Goal: Navigation & Orientation: Find specific page/section

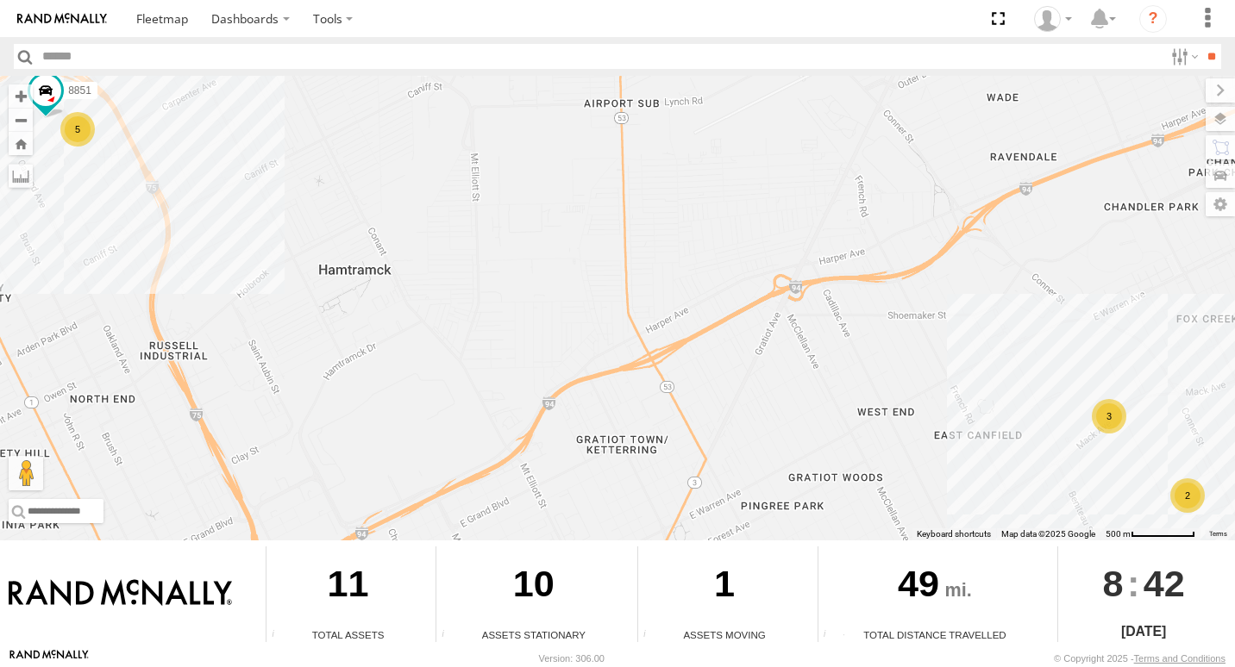
click at [1108, 419] on div "3" at bounding box center [1108, 416] width 34 height 34
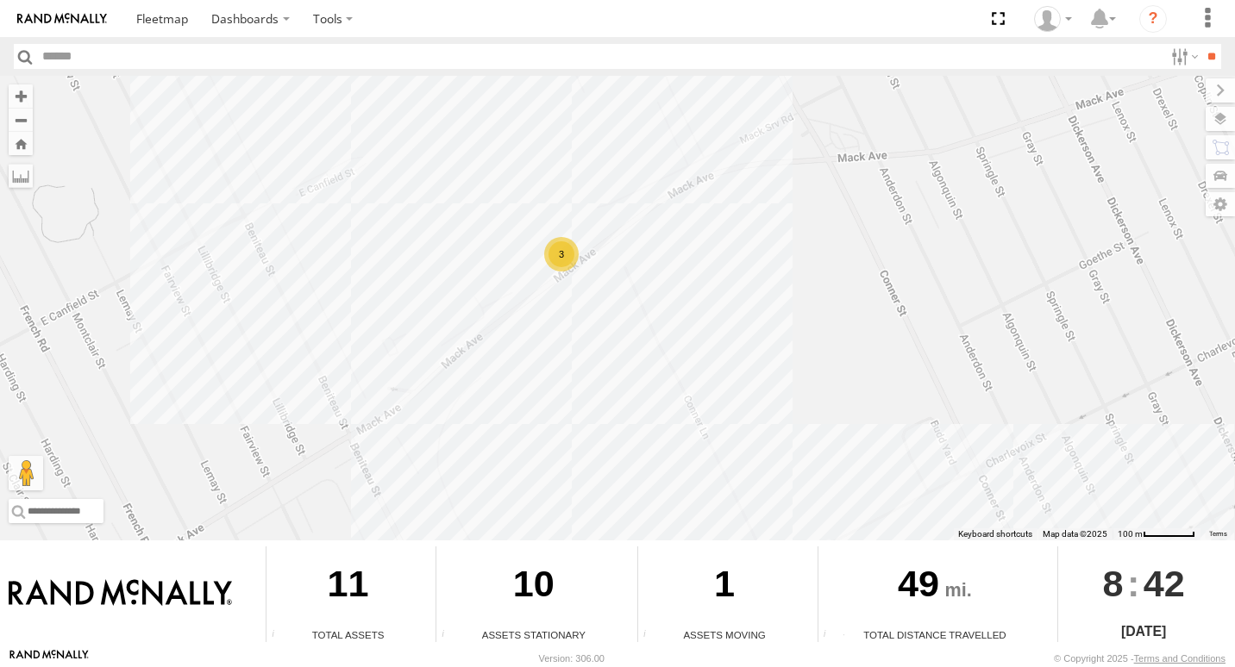
click at [561, 258] on div "3" at bounding box center [561, 254] width 34 height 34
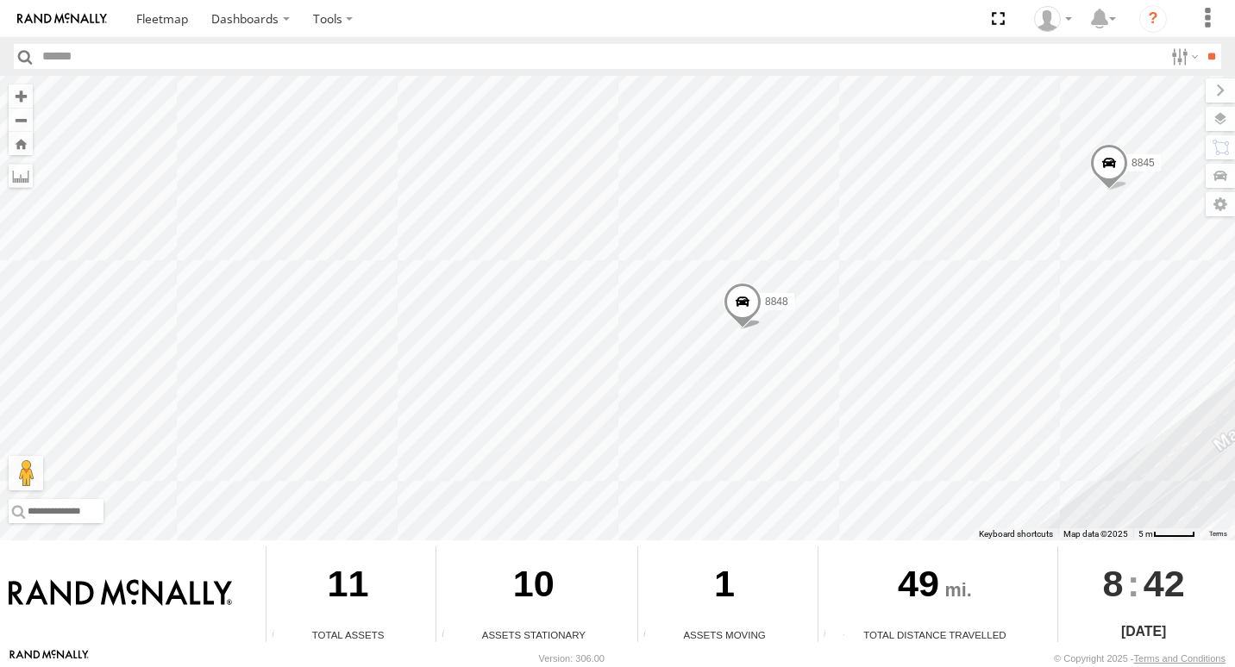
drag, startPoint x: 558, startPoint y: 258, endPoint x: 1153, endPoint y: 165, distance: 602.1
click at [1153, 165] on div "8851 8845 8848 8848" at bounding box center [617, 308] width 1235 height 465
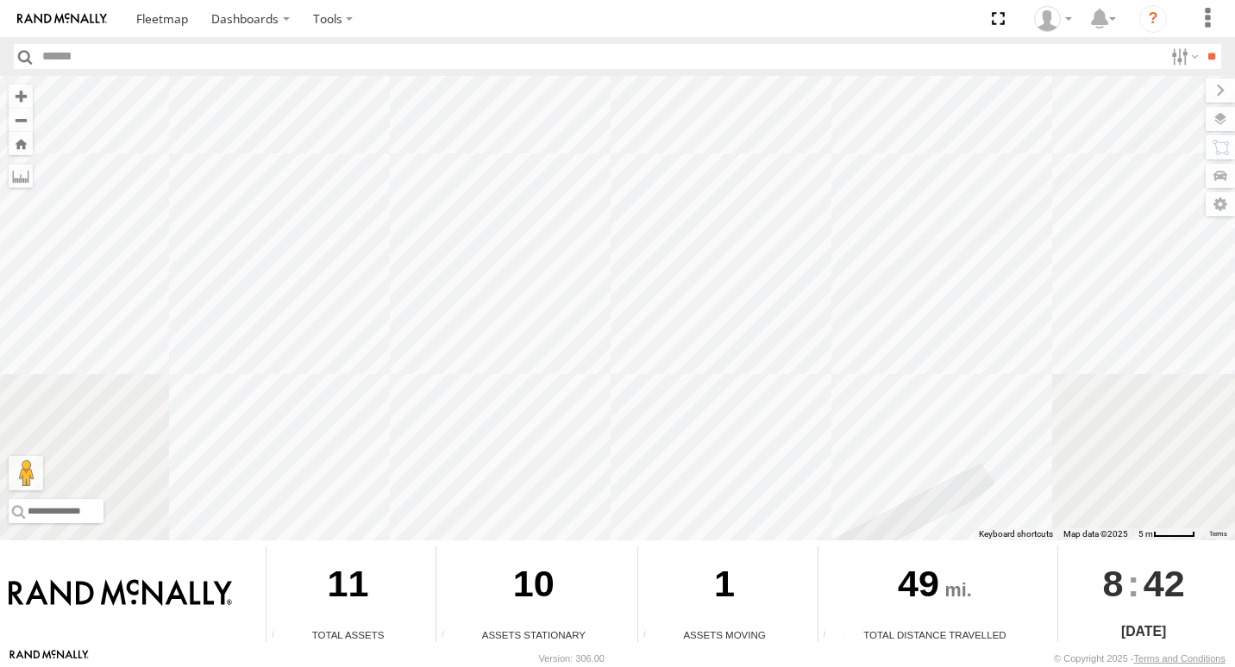
drag, startPoint x: 902, startPoint y: 241, endPoint x: 1237, endPoint y: -54, distance: 446.5
click at [1234, 0] on html "Dashboards" at bounding box center [617, 333] width 1235 height 667
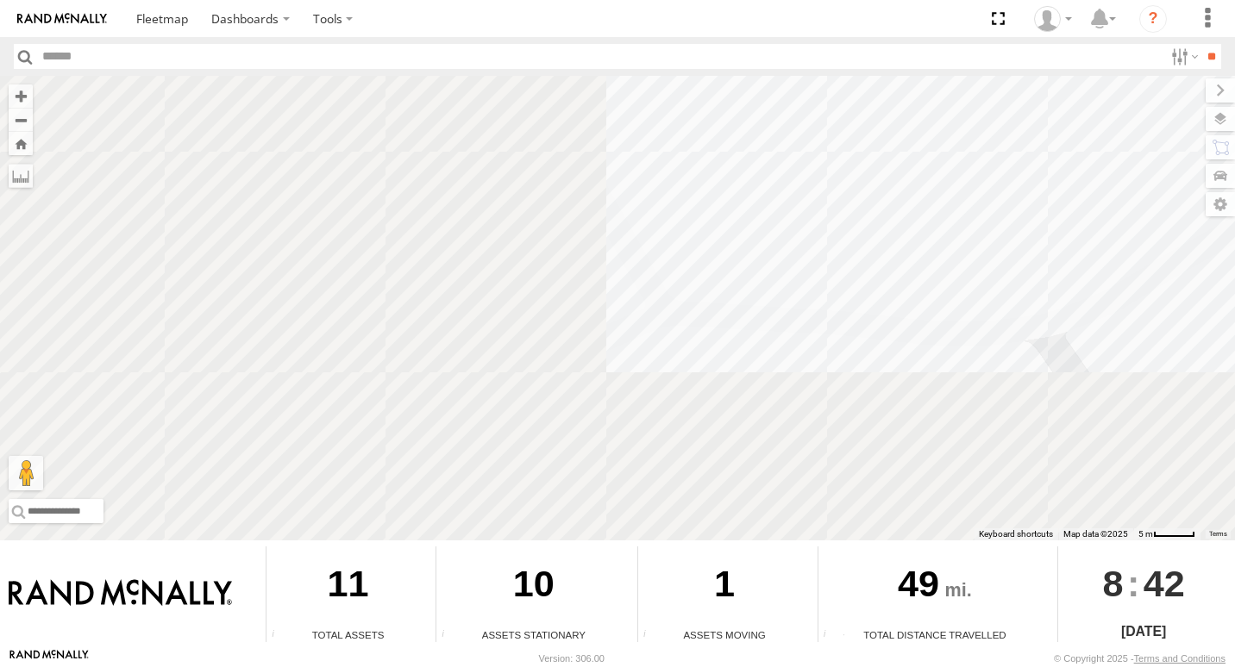
drag, startPoint x: 1237, startPoint y: 93, endPoint x: 1237, endPoint y: 64, distance: 29.3
click at [1234, 64] on html "Dashboards" at bounding box center [617, 333] width 1235 height 667
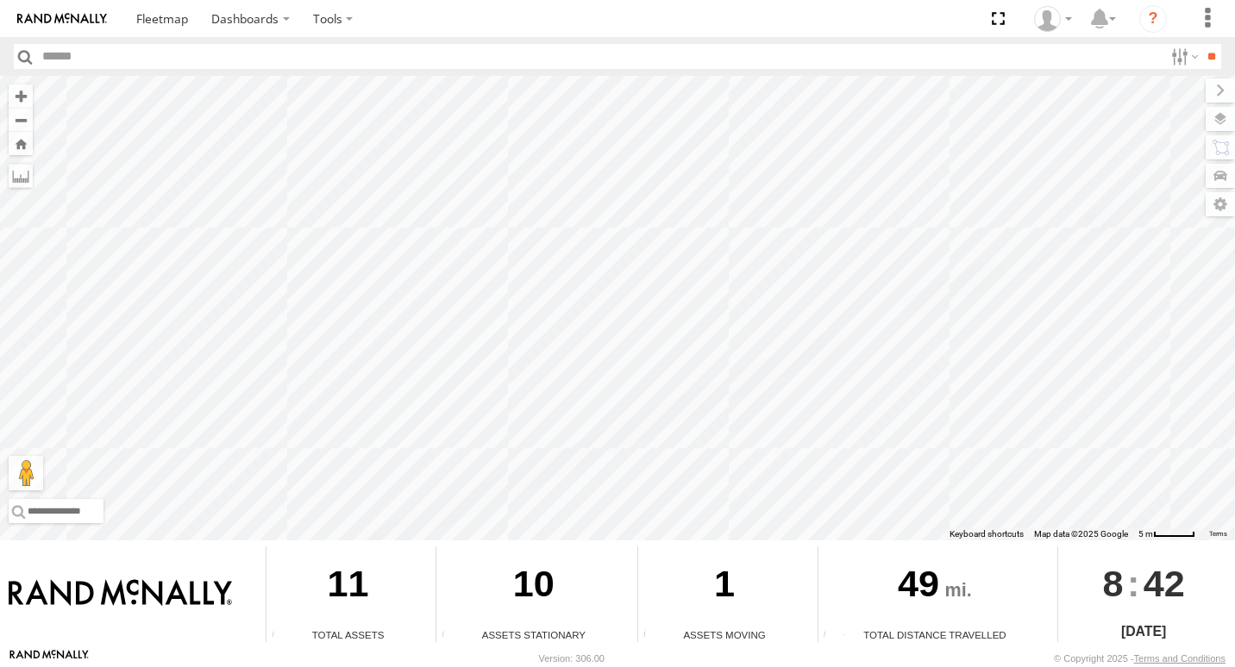
drag, startPoint x: 849, startPoint y: 281, endPoint x: 1181, endPoint y: 205, distance: 340.5
click at [1181, 205] on div "8851 8845 8848 8848" at bounding box center [617, 308] width 1235 height 465
drag, startPoint x: 397, startPoint y: 355, endPoint x: 1094, endPoint y: 229, distance: 707.8
click at [1094, 229] on div "8851 8845 8848 8848" at bounding box center [617, 308] width 1235 height 465
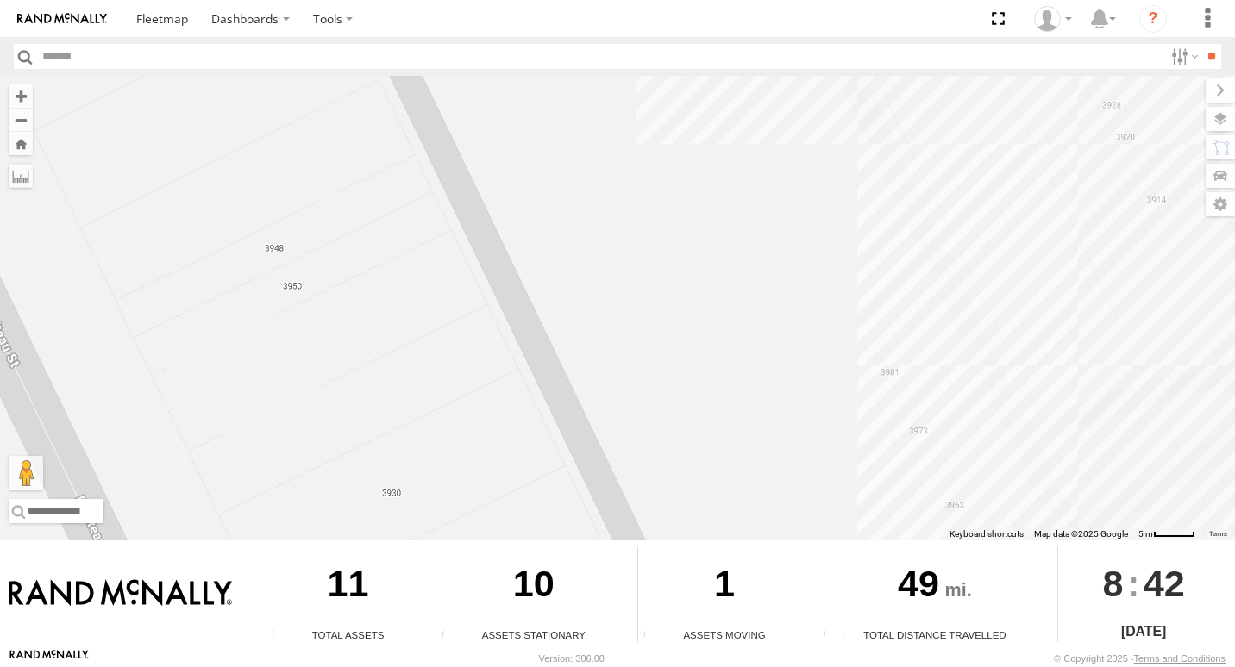
drag, startPoint x: 720, startPoint y: 328, endPoint x: 905, endPoint y: 146, distance: 259.7
click at [906, 147] on div "8851 8845 8848 8848" at bounding box center [617, 308] width 1235 height 465
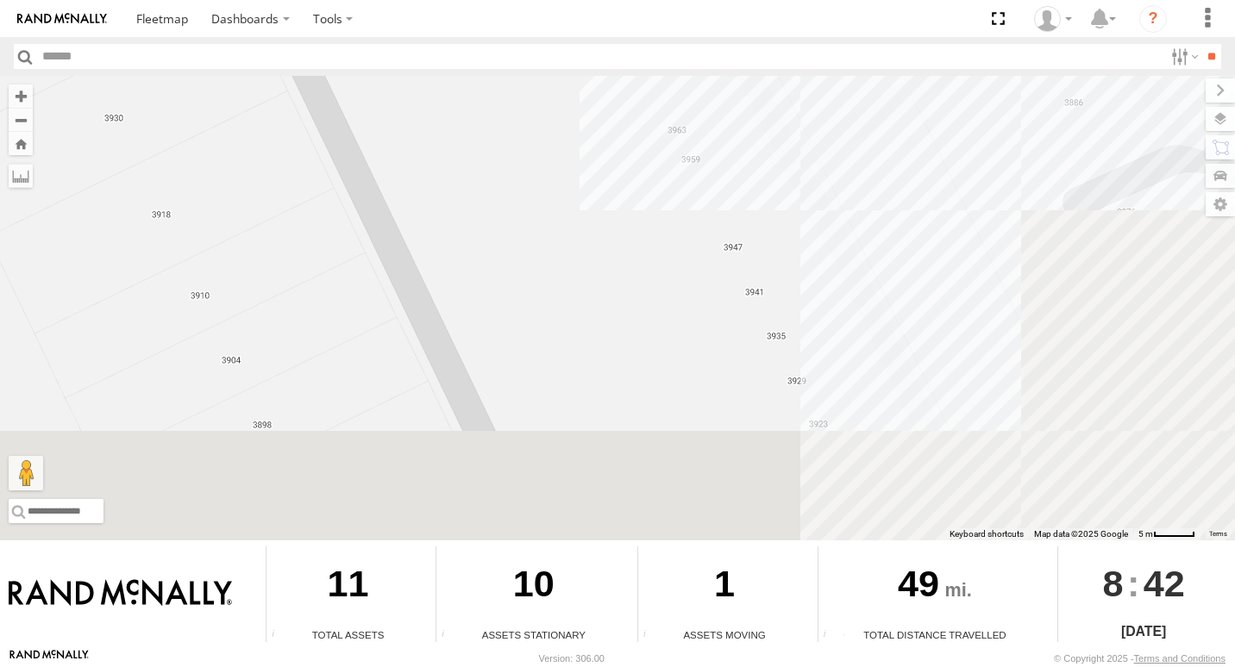
drag, startPoint x: 1004, startPoint y: 462, endPoint x: 433, endPoint y: 82, distance: 686.5
click at [434, 82] on div "8851 8845 8848 8848" at bounding box center [617, 308] width 1235 height 465
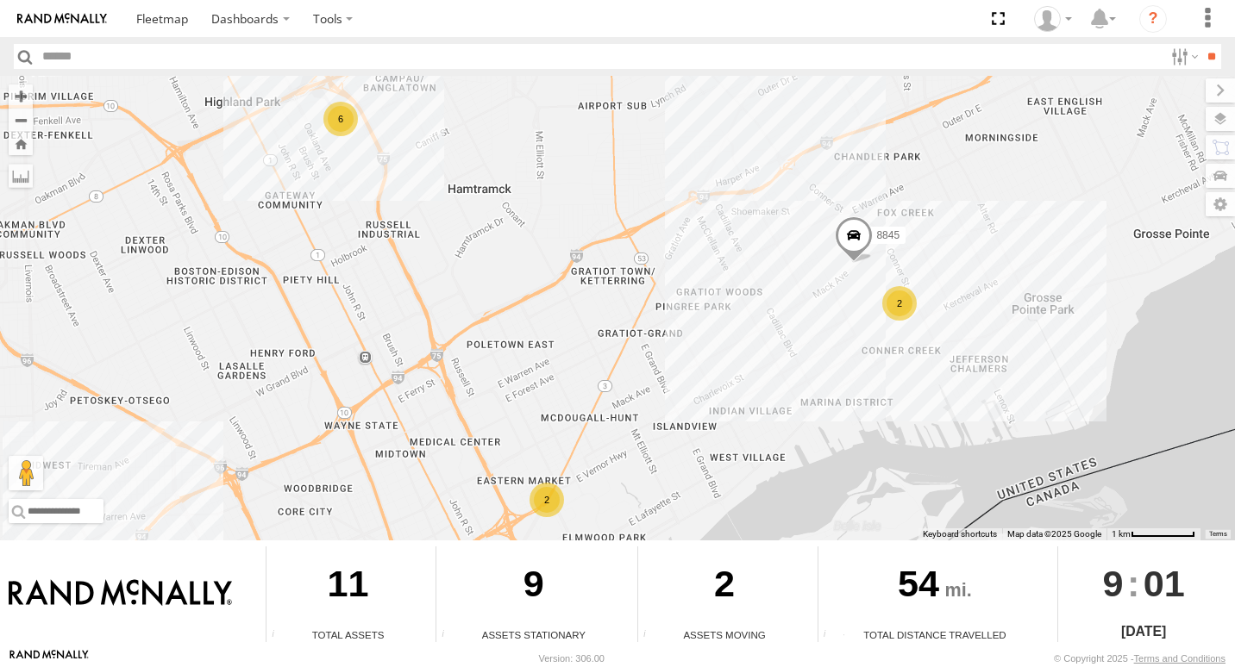
click at [549, 495] on div "2" at bounding box center [546, 500] width 34 height 34
